Goal: Check status: Check status

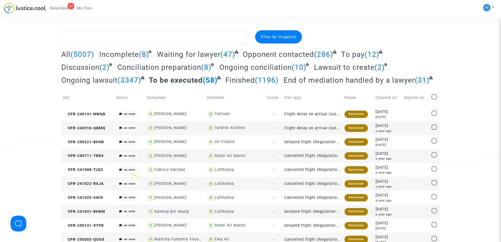
click at [354, 56] on span "To pay" at bounding box center [352, 54] width 23 height 9
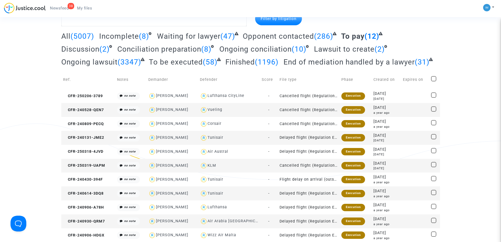
scroll to position [19, 0]
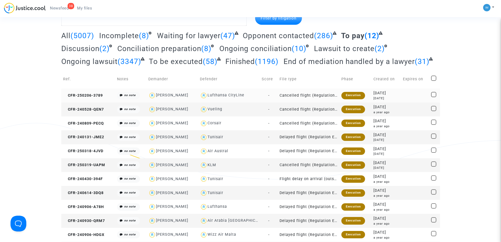
click at [348, 97] on div "Execution" at bounding box center [352, 95] width 23 height 7
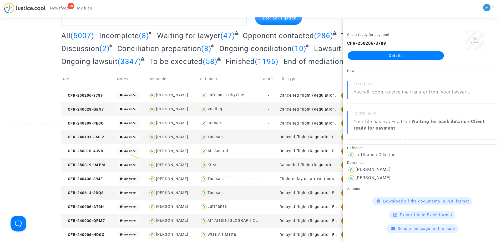
click at [319, 109] on td "Cancelled flight (Regulation EC 261/2004)" at bounding box center [309, 109] width 62 height 14
click at [307, 125] on td "Cancelled flight (Regulation EC 261/2004)" at bounding box center [309, 123] width 62 height 14
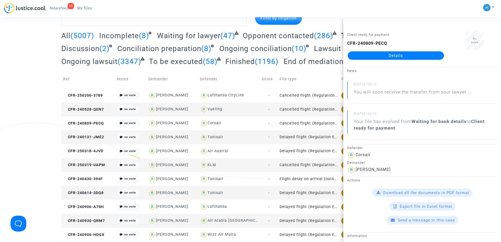
click at [312, 135] on td "Delayed flight (Regulation EC 261/2004)" at bounding box center [309, 137] width 62 height 14
click at [0, 113] on div "Filter by litigation All (5007) Incomplete (8) Waiting for lawyer (47) Opponent…" at bounding box center [250, 134] width 501 height 244
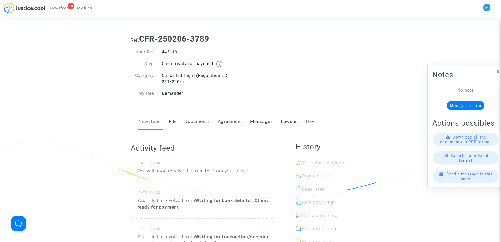
click at [288, 121] on link "Lawsuit" at bounding box center [289, 121] width 17 height 17
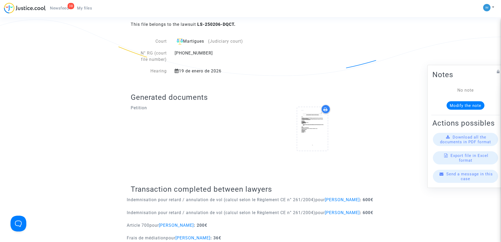
scroll to position [165, 0]
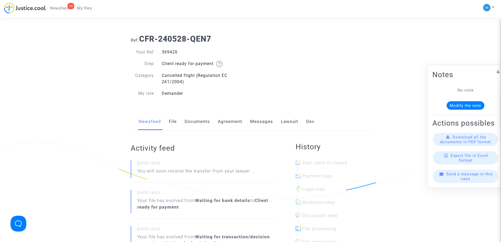
click at [290, 125] on link "Lawsuit" at bounding box center [289, 121] width 17 height 17
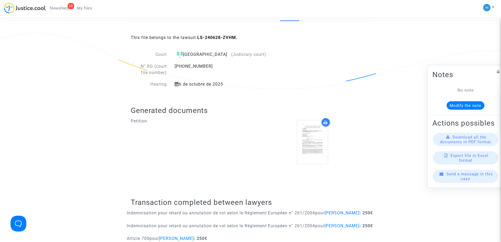
scroll to position [186, 0]
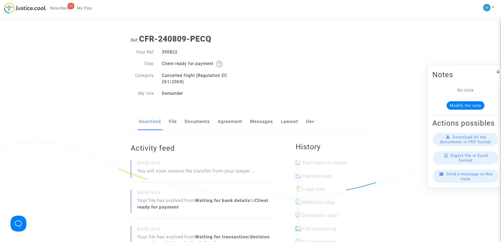
click at [297, 121] on link "Lawsuit" at bounding box center [289, 121] width 17 height 17
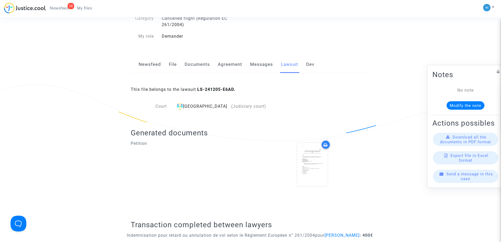
scroll to position [19, 0]
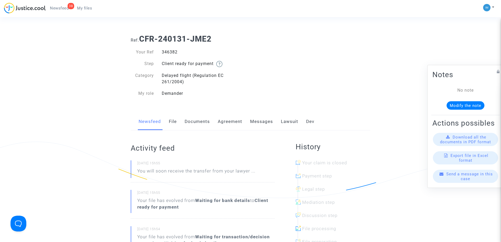
click at [293, 120] on link "Lawsuit" at bounding box center [289, 121] width 17 height 17
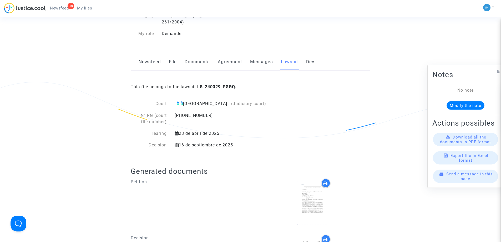
scroll to position [12, 0]
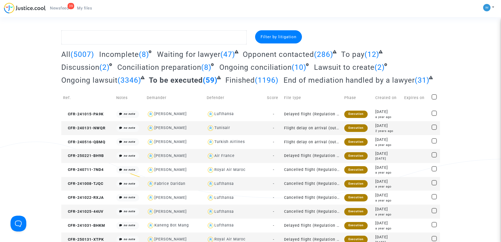
click at [351, 55] on span "To pay" at bounding box center [352, 54] width 23 height 9
